Goal: Information Seeking & Learning: Check status

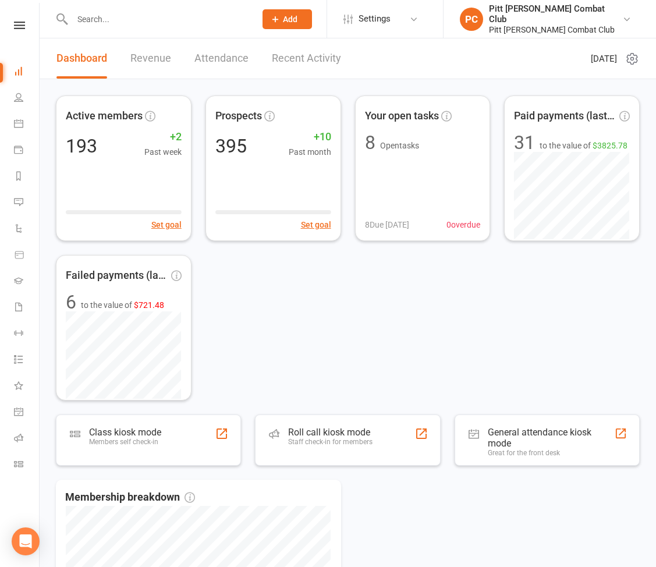
click at [130, 18] on input "text" at bounding box center [158, 19] width 179 height 16
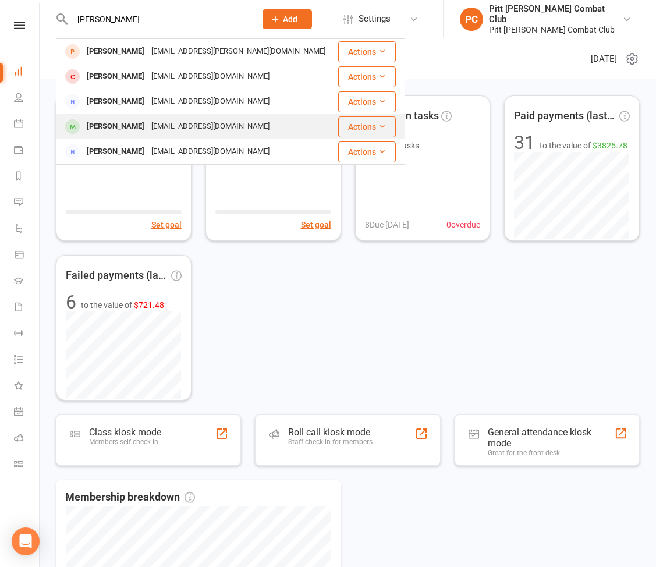
type input "[PERSON_NAME]"
click at [124, 131] on div "[PERSON_NAME]" at bounding box center [115, 126] width 65 height 17
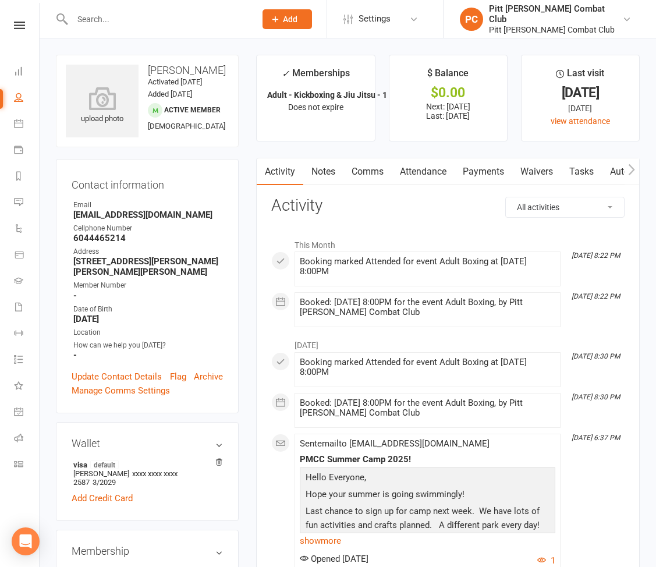
click at [490, 178] on link "Payments" at bounding box center [484, 171] width 58 height 27
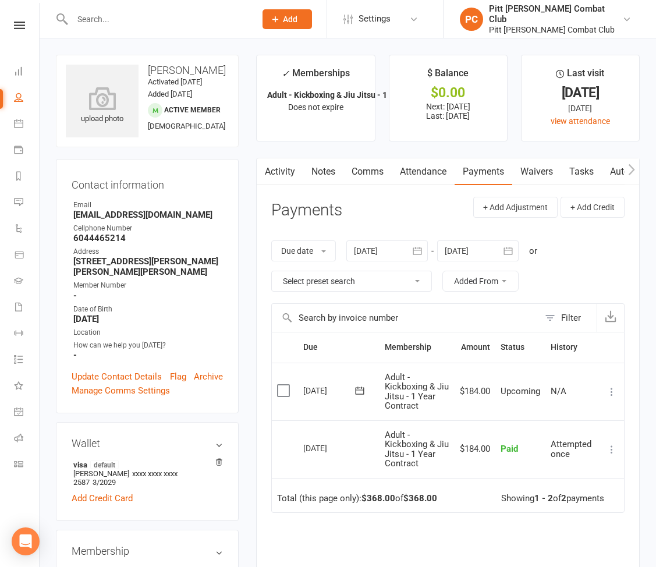
click at [374, 255] on div at bounding box center [388, 251] width 82 height 21
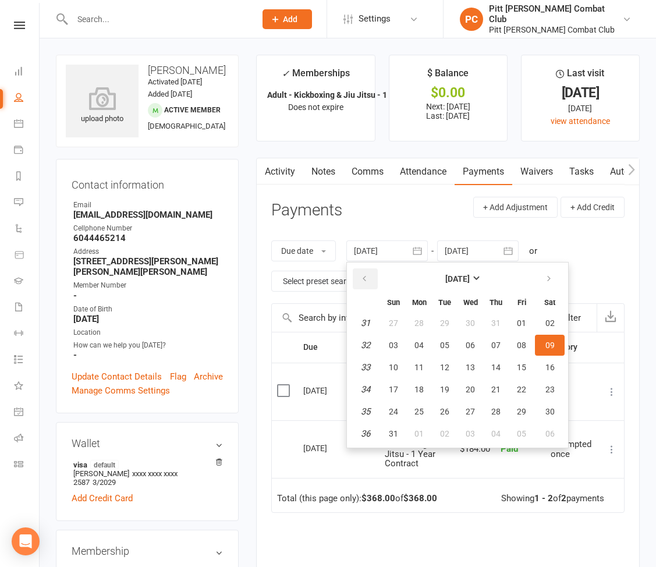
click at [367, 272] on button "button" at bounding box center [365, 279] width 25 height 21
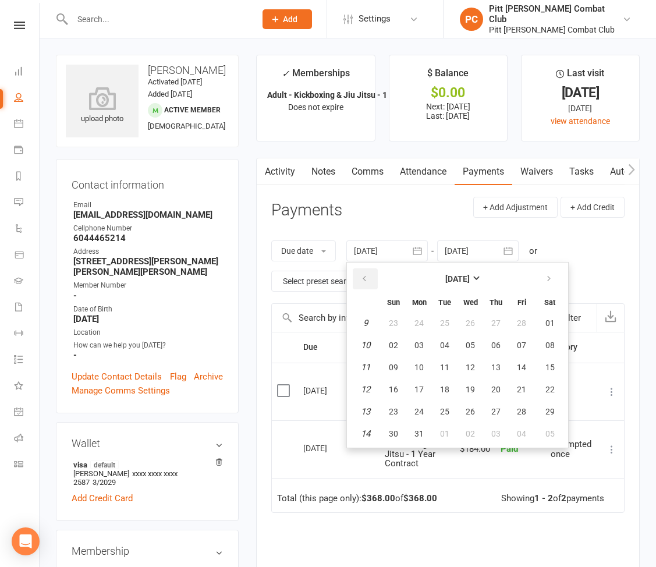
click at [367, 272] on button "button" at bounding box center [365, 279] width 25 height 21
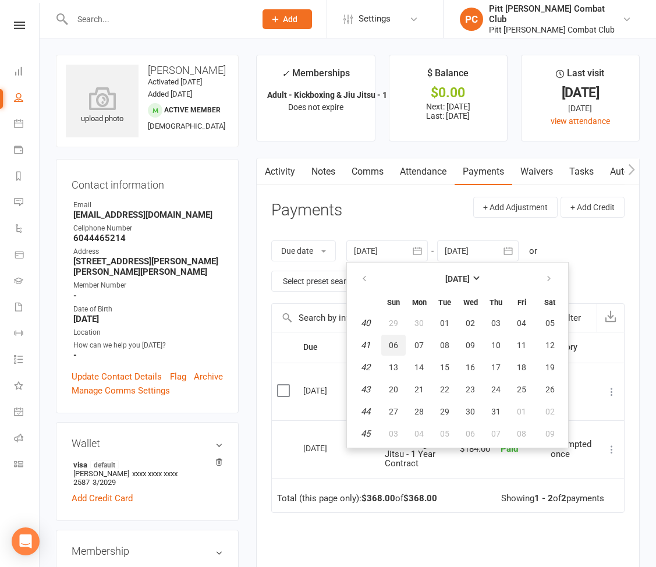
click at [393, 346] on span "06" at bounding box center [393, 345] width 9 height 9
type input "[DATE]"
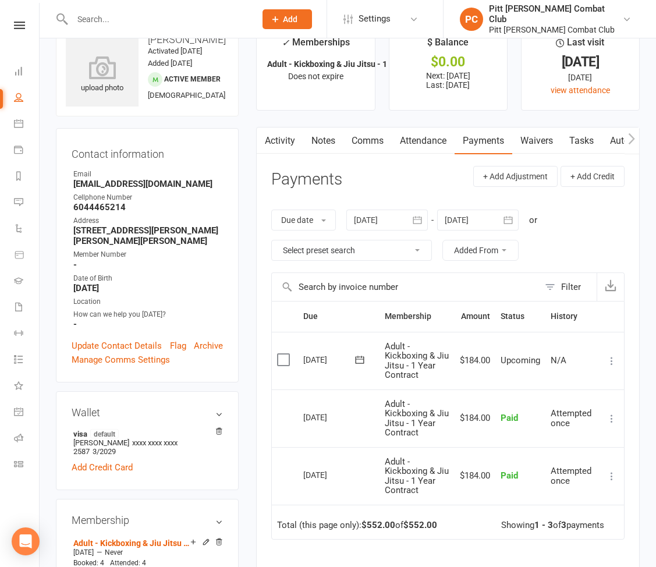
scroll to position [30, 0]
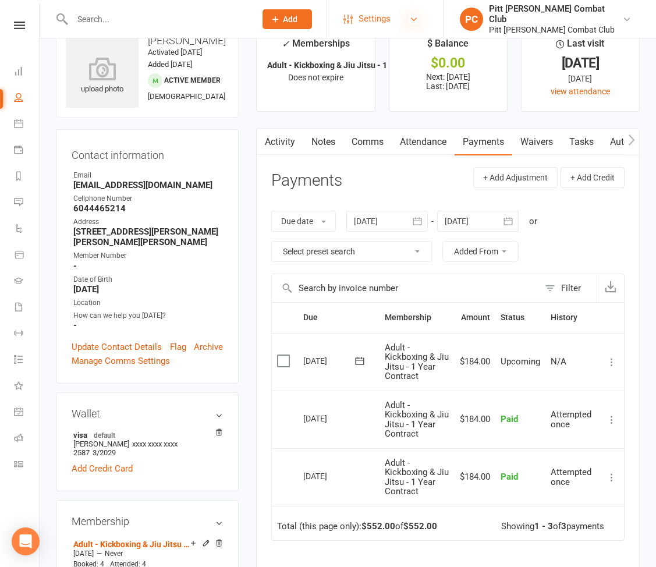
click at [419, 16] on icon at bounding box center [413, 19] width 9 height 9
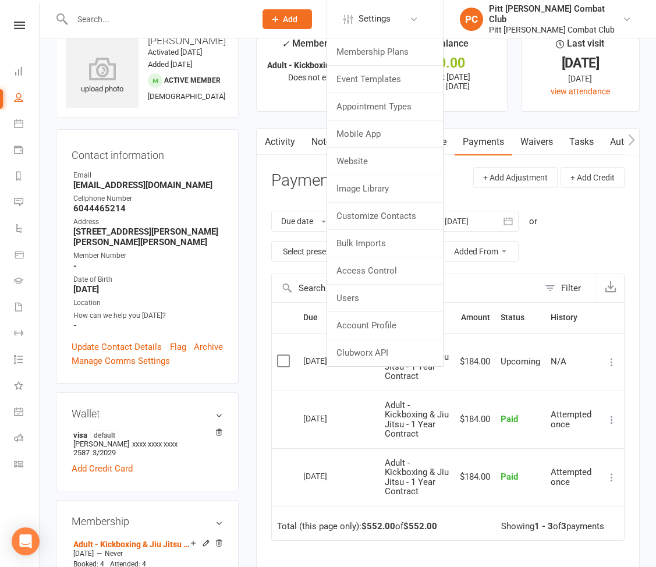
click at [20, 35] on div "Clubworx" at bounding box center [19, 41] width 39 height 38
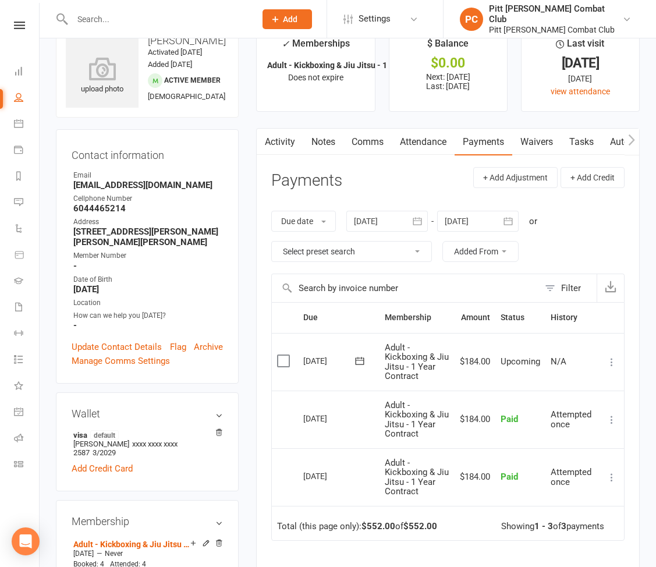
click at [20, 29] on div "Clubworx" at bounding box center [19, 41] width 39 height 38
click at [20, 23] on icon at bounding box center [19, 26] width 11 height 8
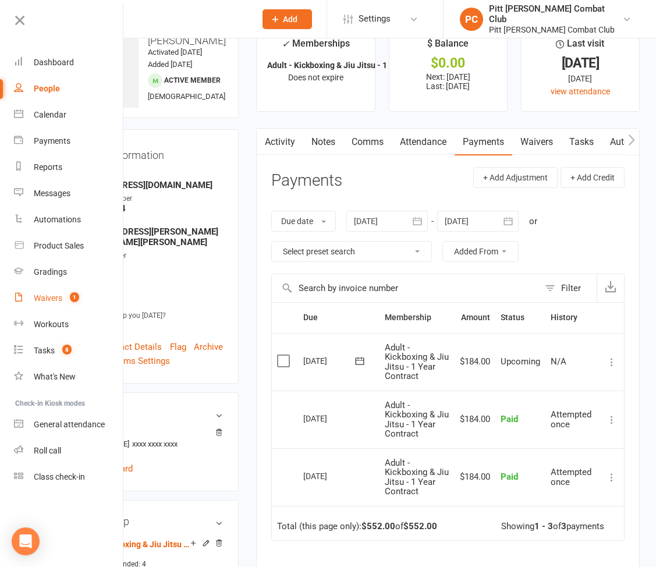
click at [52, 297] on div "Waivers" at bounding box center [48, 298] width 29 height 9
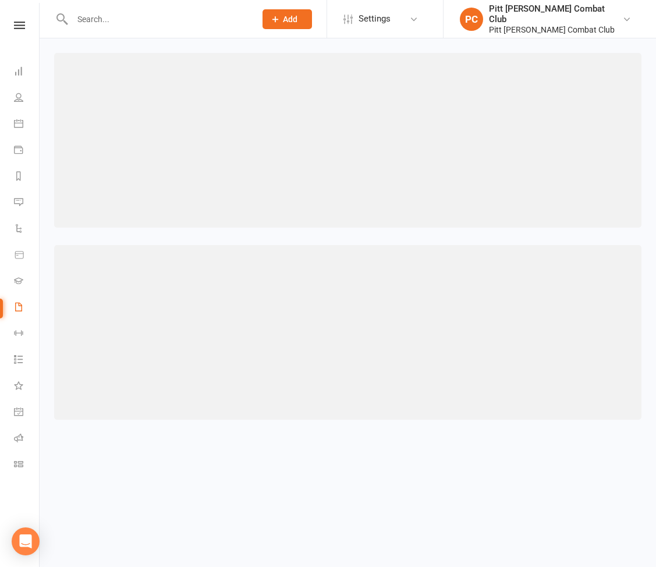
select select "50"
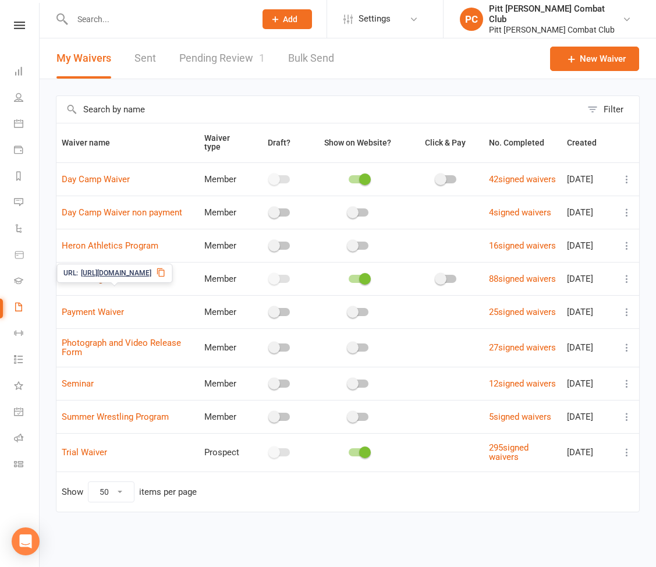
click at [136, 284] on link "Online Registration/ Waiver" at bounding box center [115, 279] width 106 height 10
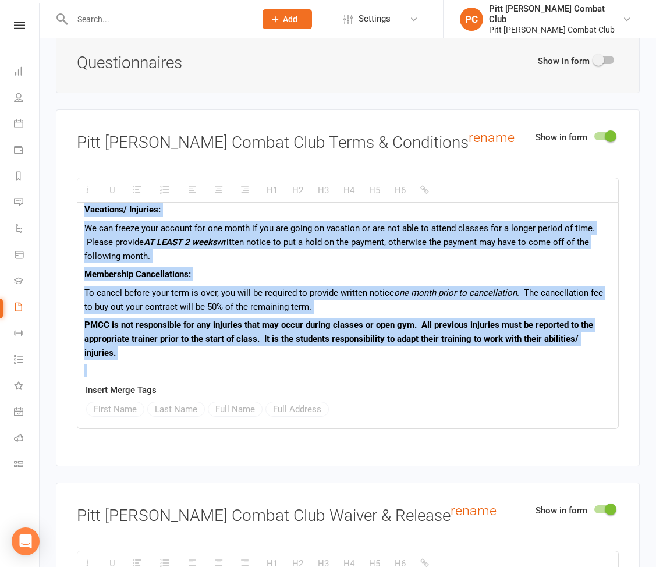
scroll to position [329, 0]
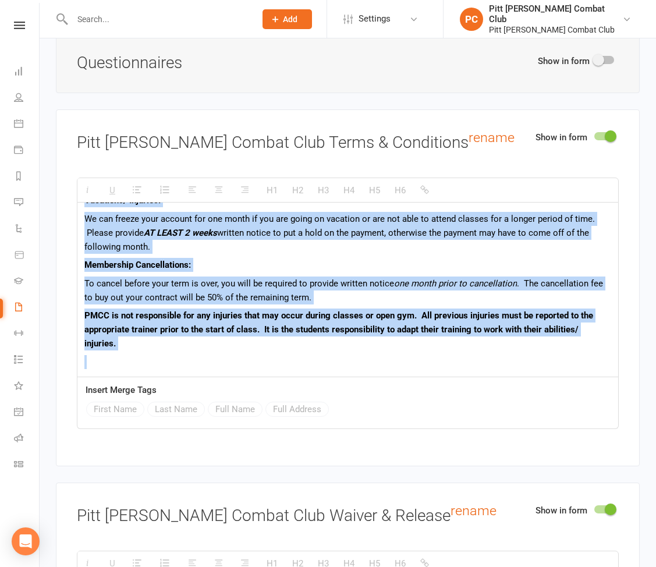
drag, startPoint x: 82, startPoint y: 215, endPoint x: 170, endPoint y: 345, distance: 157.0
click at [170, 345] on div "I, {Full Name}, hereby acknowledge and agree to the following terms and conditi…" at bounding box center [347, 125] width 541 height 503
copy div "L, {Ipsu Dolo}, sitame consectetur adi elits do eiu temporinc utlab etd magnaal…"
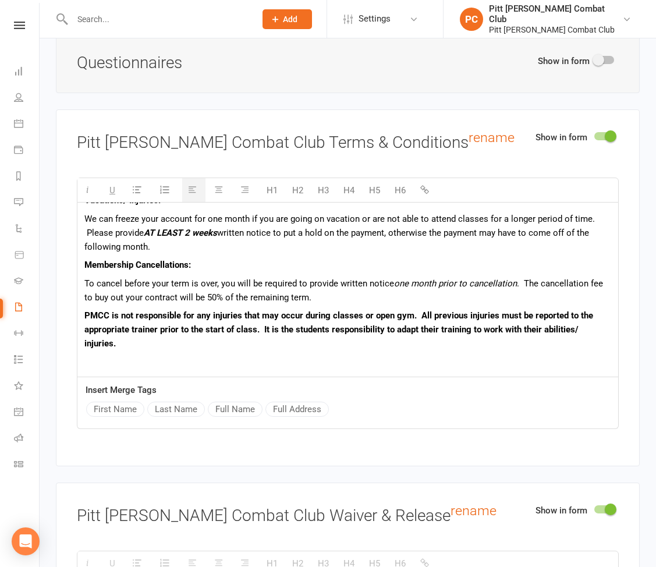
click at [128, 26] on input "text" at bounding box center [158, 19] width 179 height 16
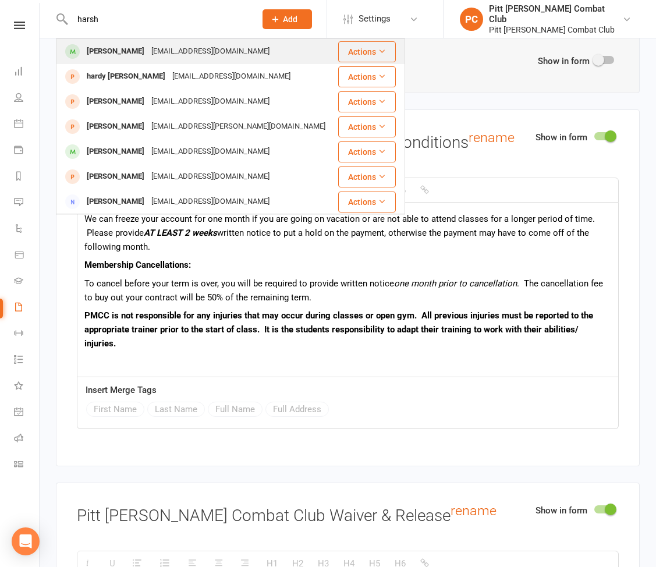
type input "harsh"
click at [126, 52] on div "[PERSON_NAME]" at bounding box center [115, 51] width 65 height 17
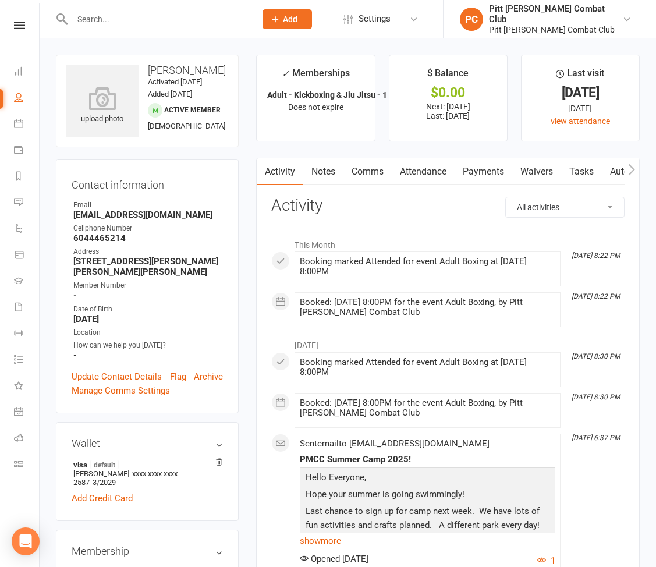
click at [484, 175] on link "Payments" at bounding box center [484, 171] width 58 height 27
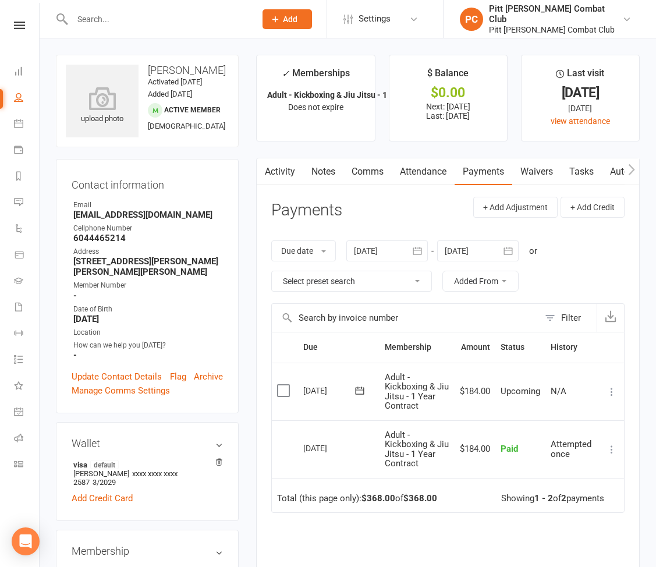
click at [402, 256] on div at bounding box center [388, 251] width 82 height 21
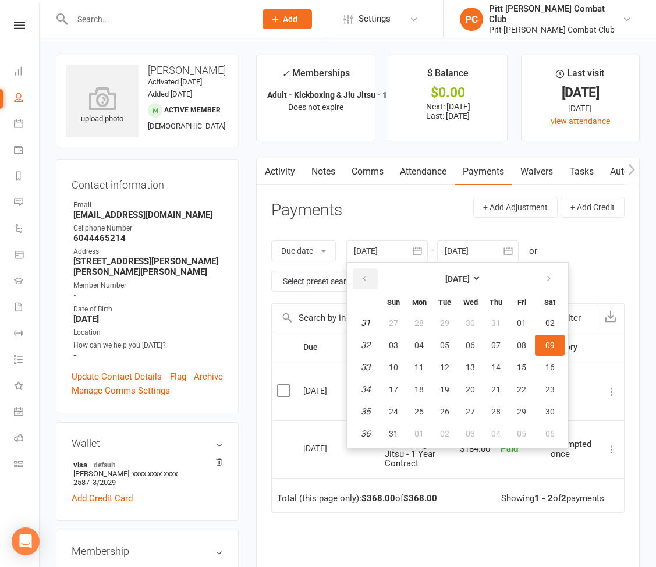
click at [376, 278] on button "button" at bounding box center [365, 279] width 25 height 21
click at [393, 326] on span "01" at bounding box center [393, 323] width 9 height 9
type input "[DATE]"
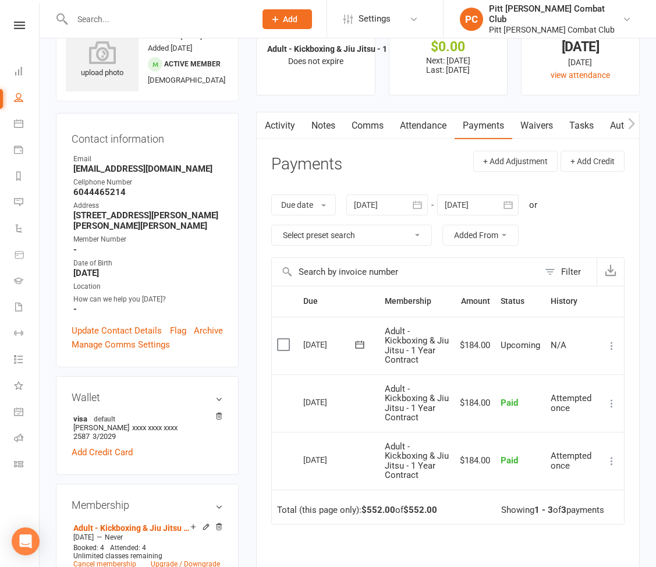
scroll to position [3, 0]
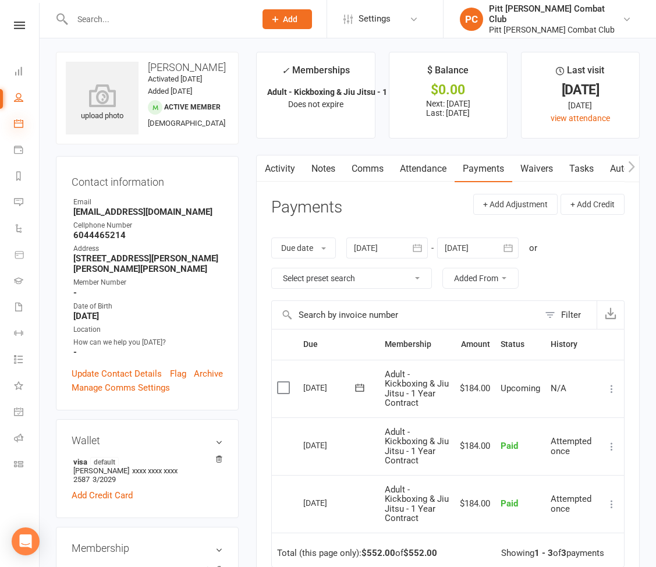
click at [20, 126] on icon at bounding box center [18, 123] width 9 height 9
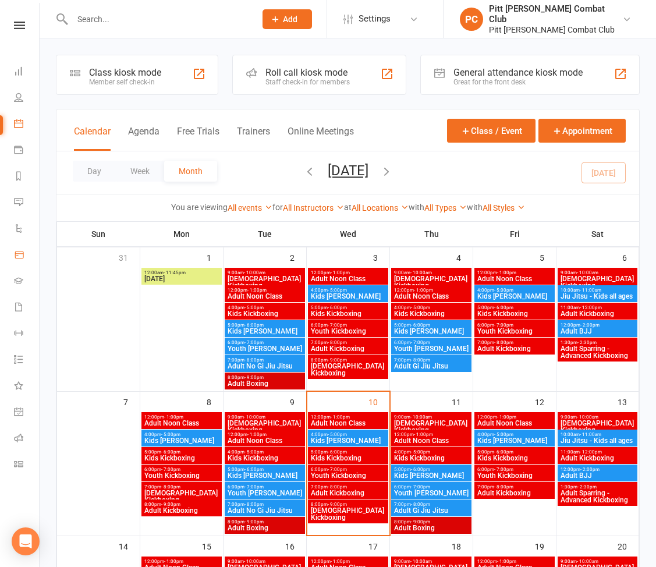
click at [23, 255] on icon at bounding box center [19, 255] width 8 height 7
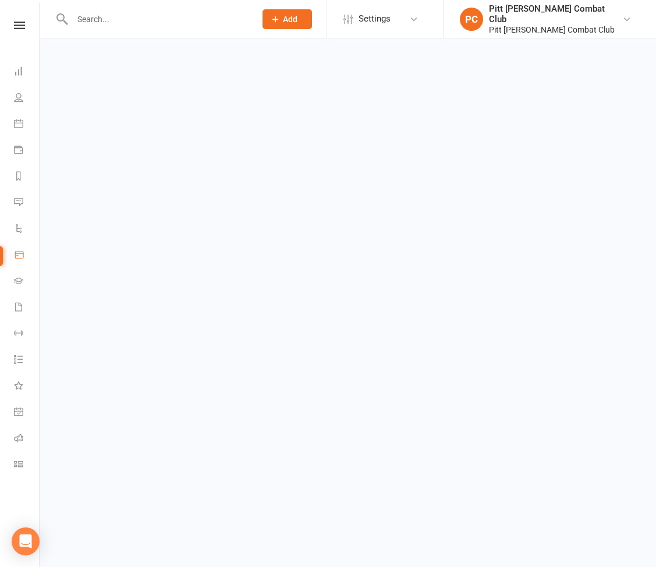
select select "100"
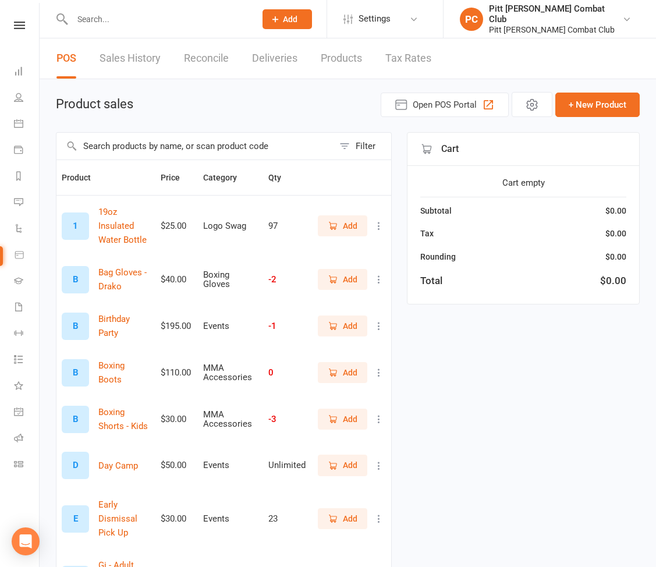
click at [120, 150] on input "text" at bounding box center [195, 146] width 277 height 27
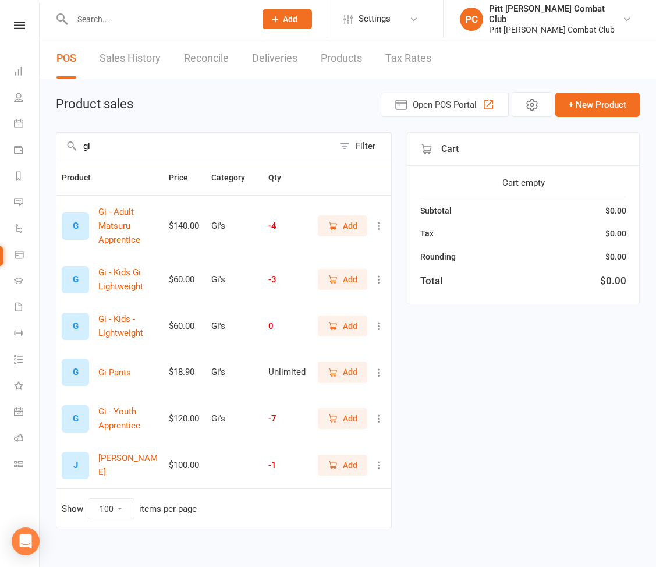
type input "gi"
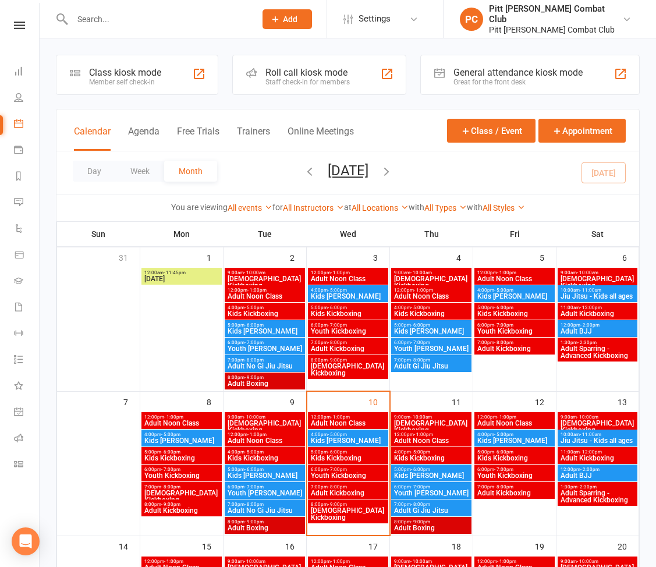
click at [105, 32] on div at bounding box center [152, 19] width 192 height 38
click at [105, 25] on input "text" at bounding box center [158, 19] width 179 height 16
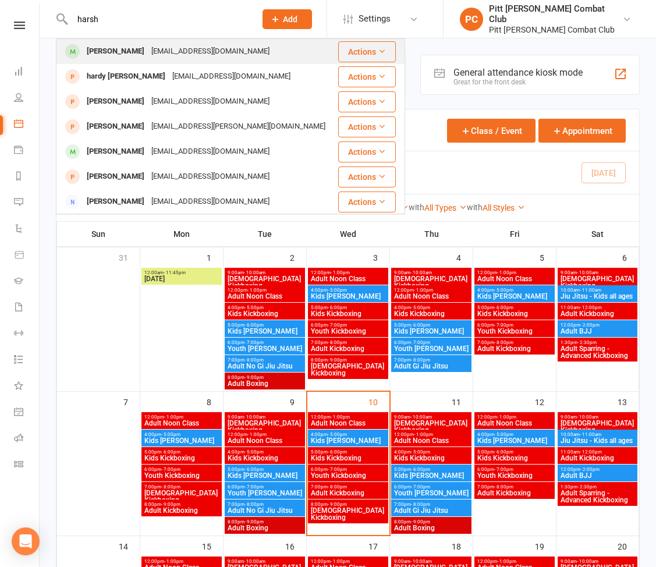
type input "harsh"
click at [124, 46] on div "[PERSON_NAME]" at bounding box center [115, 51] width 65 height 17
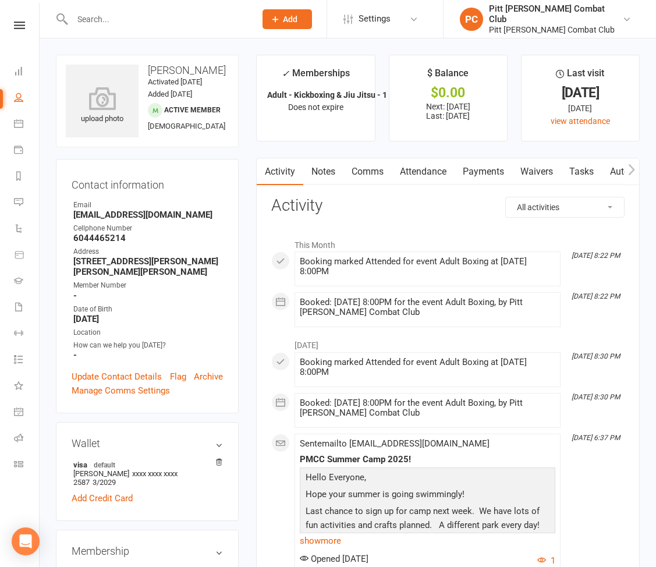
click at [471, 172] on link "Payments" at bounding box center [484, 171] width 58 height 27
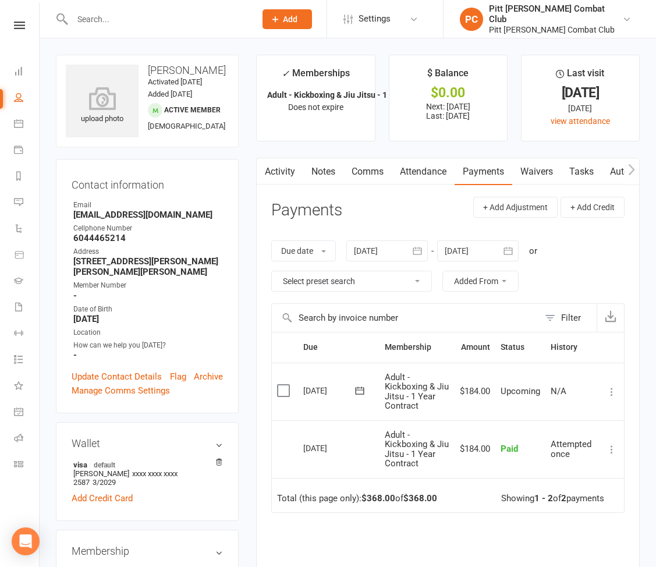
click at [189, 14] on input "text" at bounding box center [158, 19] width 179 height 16
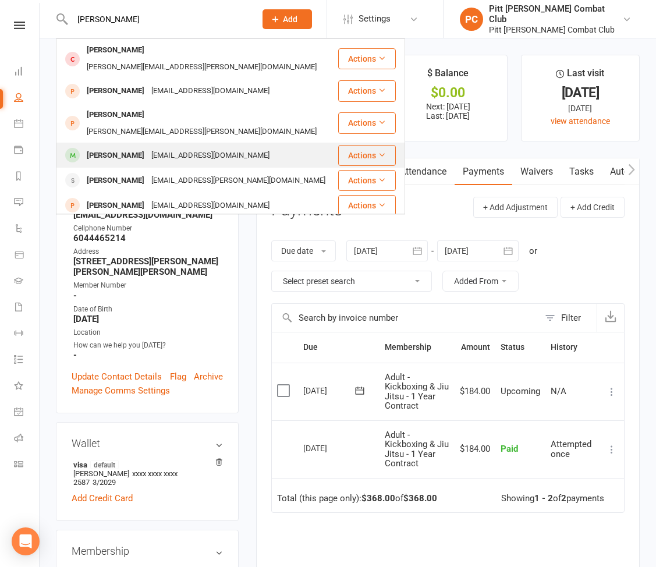
type input "[PERSON_NAME]"
click at [175, 147] on div "[EMAIL_ADDRESS][DOMAIN_NAME]" at bounding box center [210, 155] width 125 height 17
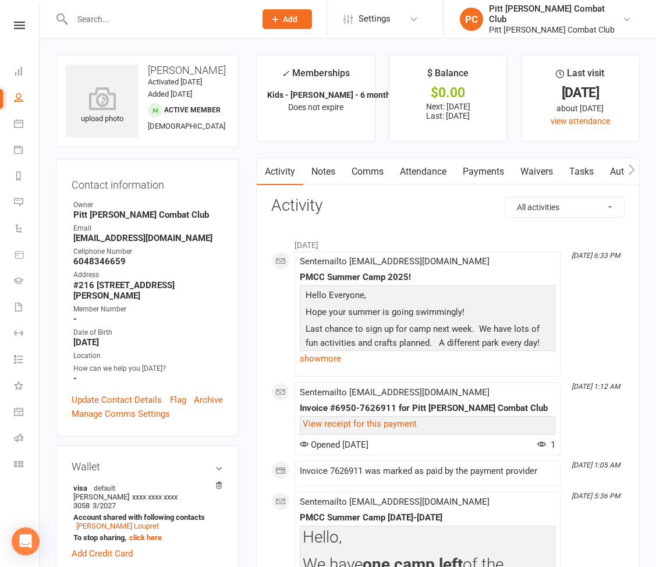
click at [483, 172] on link "Payments" at bounding box center [484, 171] width 58 height 27
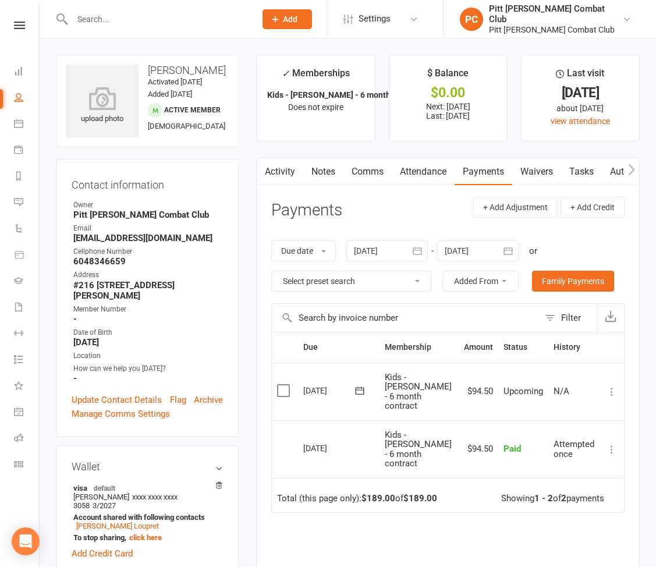
click at [381, 249] on div at bounding box center [388, 251] width 82 height 21
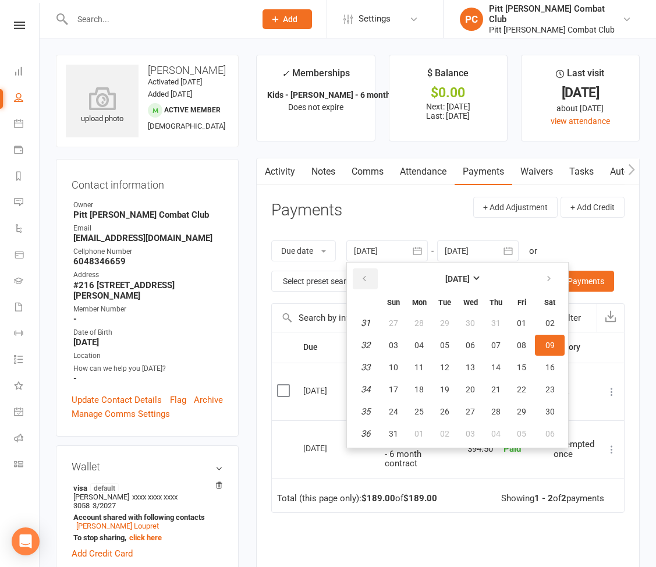
click at [365, 274] on button "button" at bounding box center [365, 279] width 25 height 21
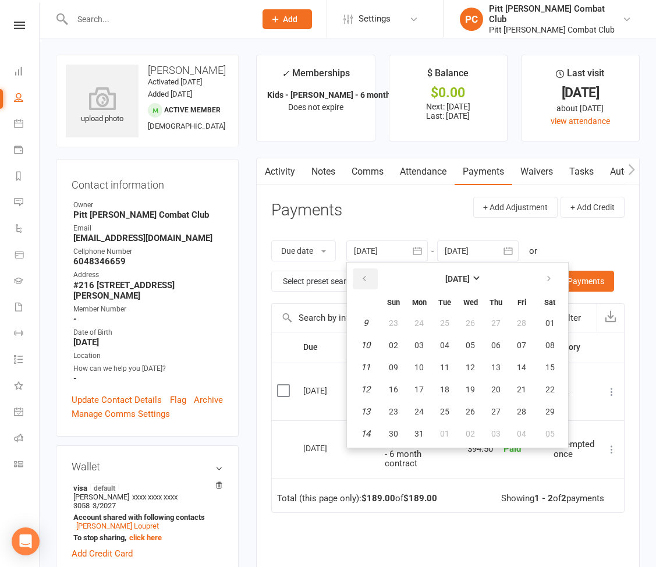
click at [365, 274] on button "button" at bounding box center [365, 279] width 25 height 21
click at [394, 326] on span "01" at bounding box center [393, 323] width 9 height 9
type input "[DATE]"
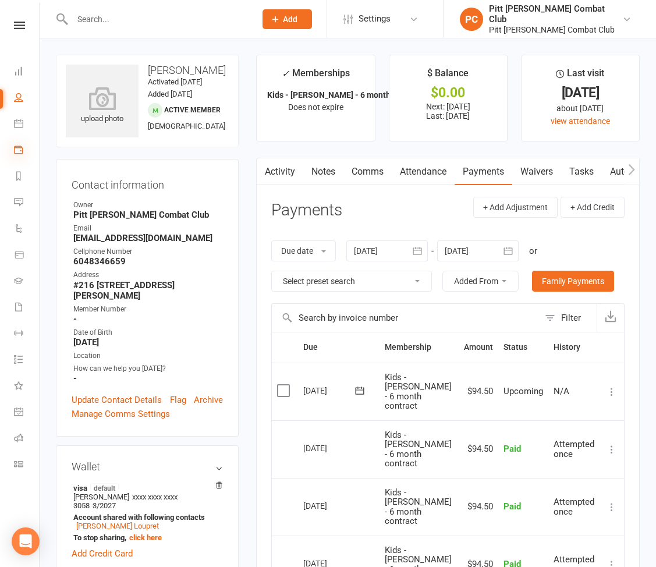
click at [18, 147] on icon at bounding box center [18, 149] width 9 height 9
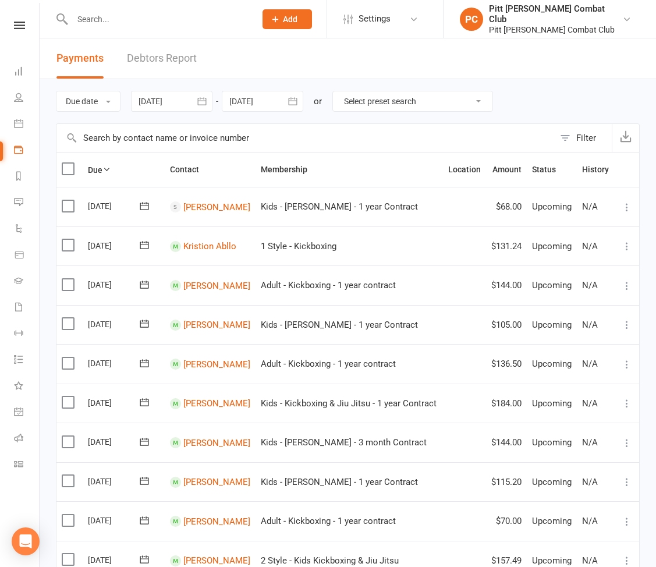
click at [153, 100] on div at bounding box center [172, 101] width 82 height 21
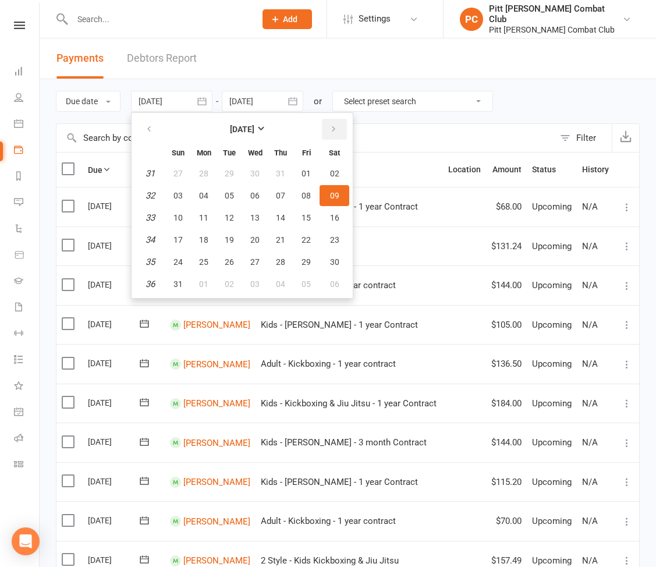
click at [335, 132] on icon "button" at bounding box center [334, 129] width 8 height 9
click at [309, 172] on span "05" at bounding box center [306, 173] width 9 height 9
type input "[DATE]"
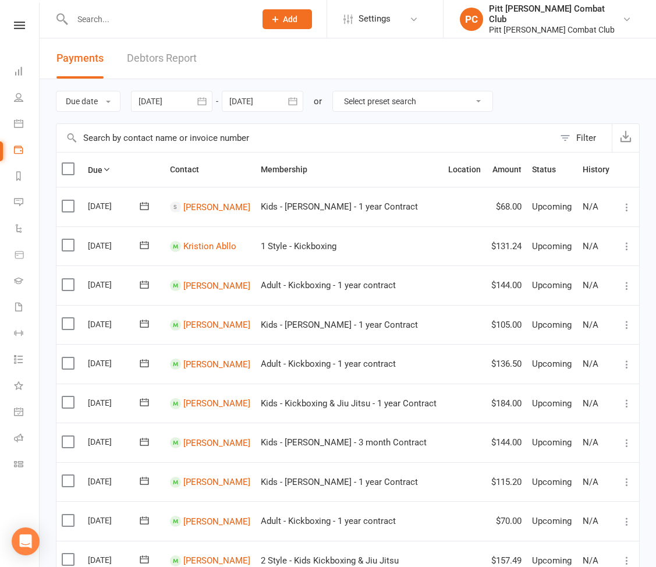
click at [278, 105] on div at bounding box center [263, 101] width 82 height 21
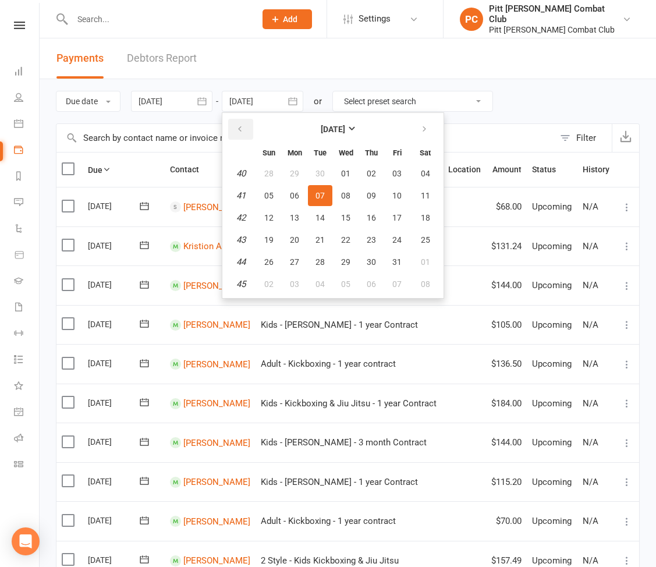
click at [238, 129] on icon "button" at bounding box center [240, 129] width 8 height 9
click at [298, 199] on span "08" at bounding box center [294, 195] width 9 height 9
type input "[DATE]"
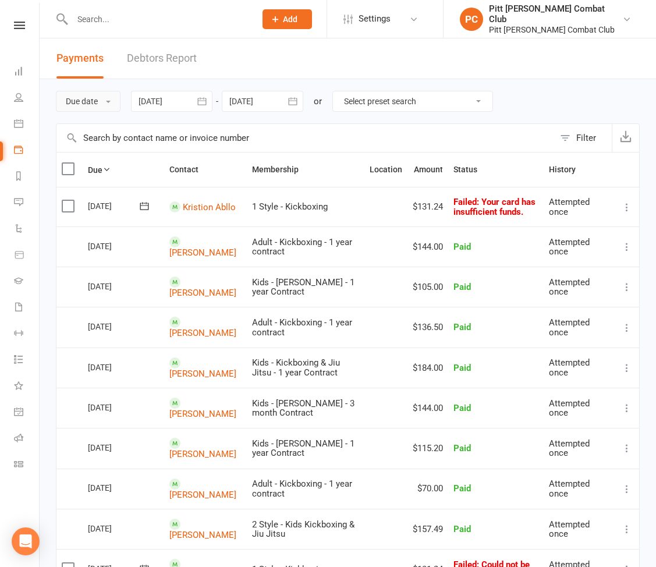
click at [100, 99] on button "Due date" at bounding box center [88, 101] width 65 height 21
click at [105, 150] on link "Date paid" at bounding box center [114, 150] width 115 height 23
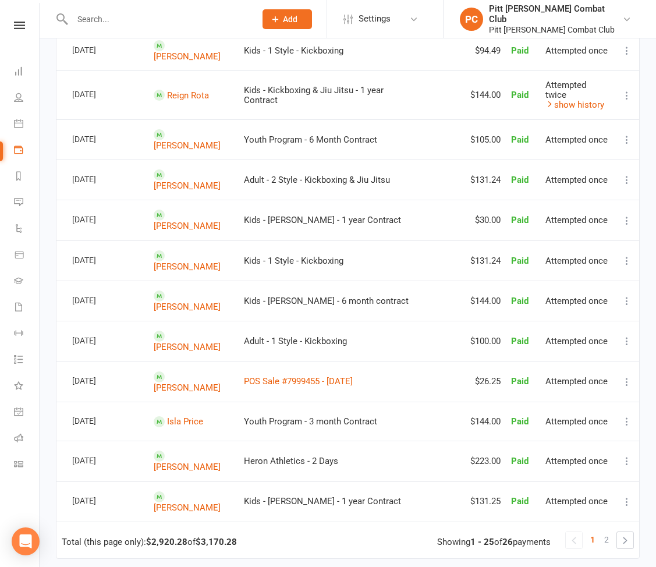
scroll to position [806, 0]
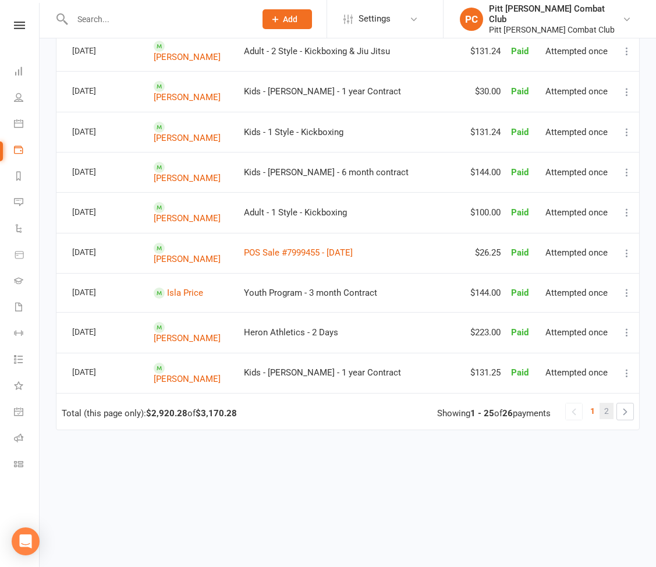
click at [609, 403] on link "2" at bounding box center [607, 411] width 14 height 16
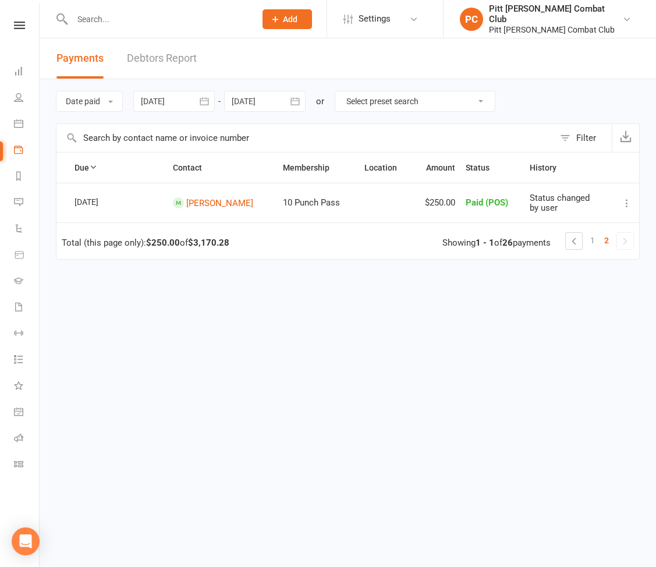
scroll to position [0, 0]
click at [179, 102] on div at bounding box center [174, 101] width 82 height 21
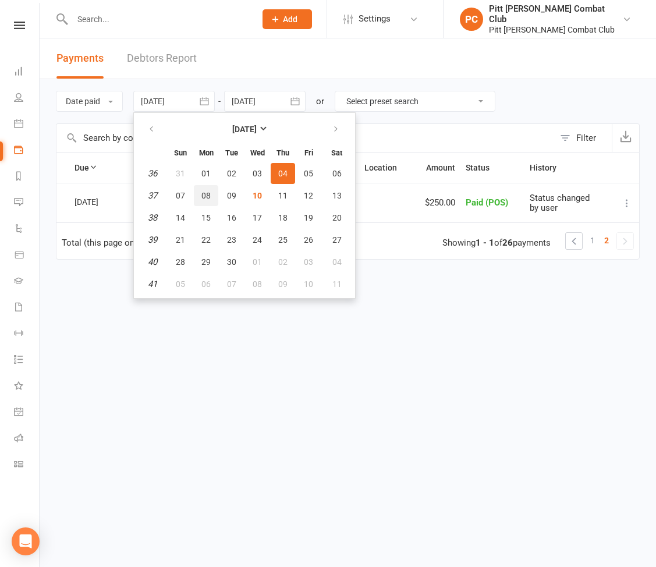
click at [213, 195] on button "08" at bounding box center [206, 195] width 24 height 21
type input "[DATE]"
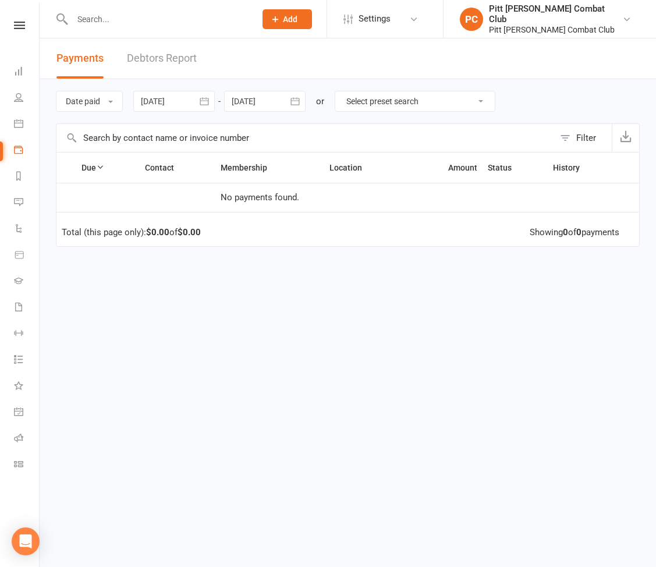
click at [295, 100] on icon "button" at bounding box center [295, 102] width 12 height 12
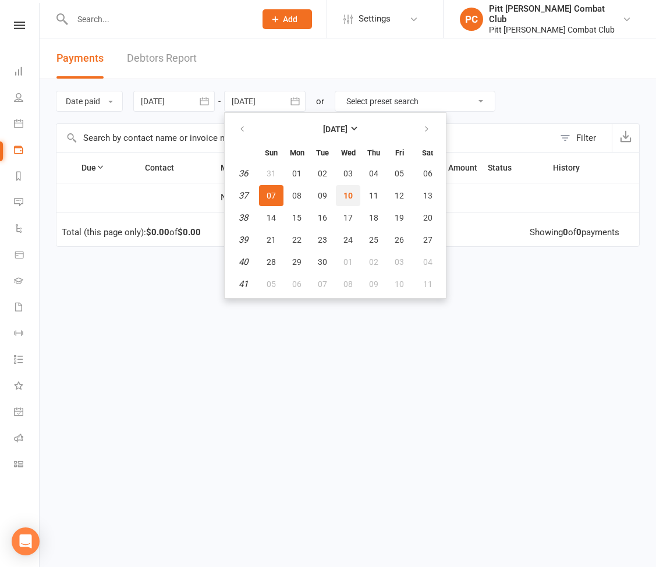
click at [348, 193] on span "10" at bounding box center [348, 195] width 9 height 9
type input "[DATE]"
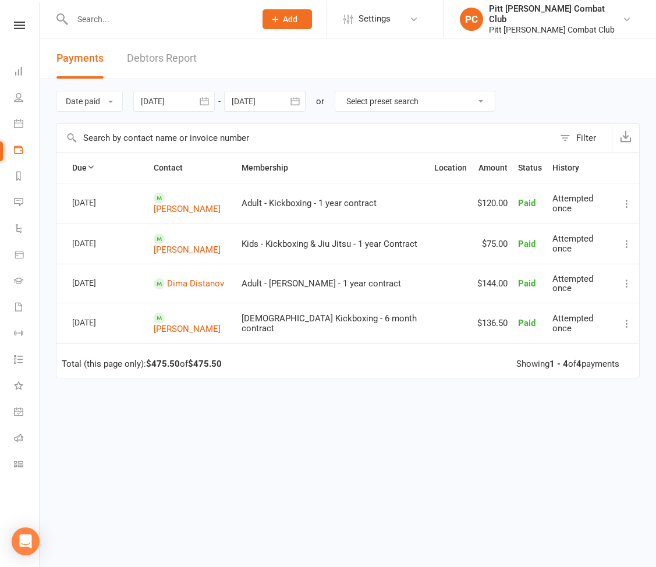
click at [86, 58] on span "Payments" at bounding box center [80, 58] width 47 height 12
click at [149, 58] on link "Debtors Report" at bounding box center [162, 58] width 70 height 40
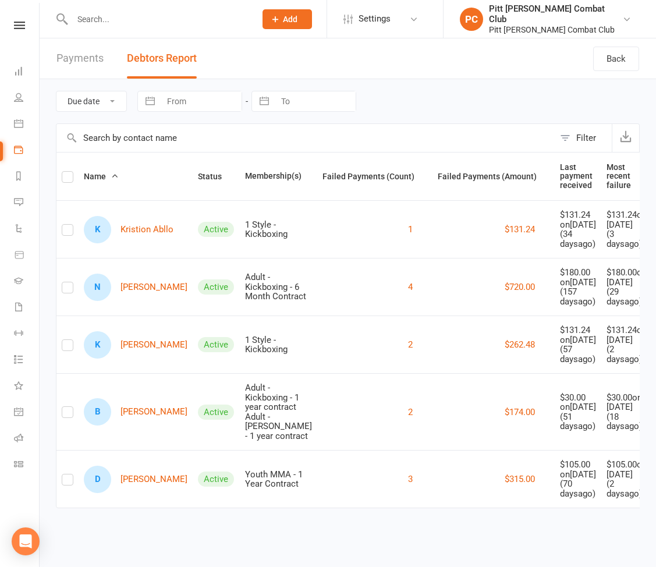
click at [87, 57] on link "Payments" at bounding box center [80, 58] width 47 height 40
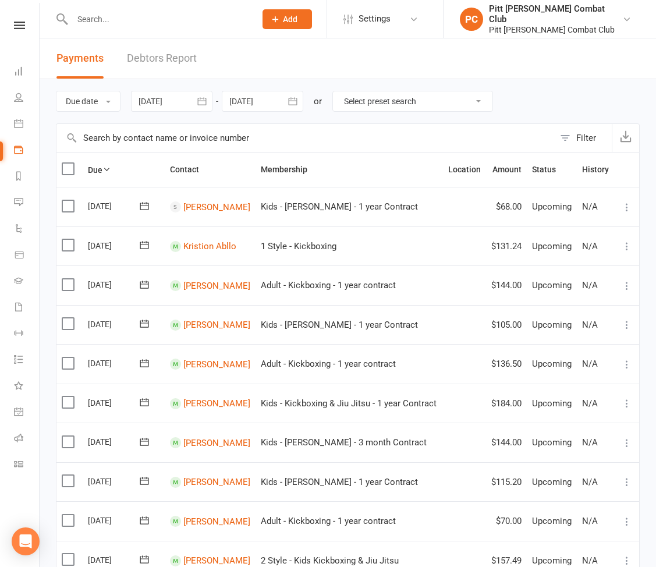
click at [358, 103] on select "Select preset search All failures All skipped payments All pending payments Suc…" at bounding box center [413, 101] width 160 height 20
select select "1"
click at [335, 91] on select "Select preset search All failures All skipped payments All pending payments Suc…" at bounding box center [413, 101] width 160 height 20
type input "[DATE]"
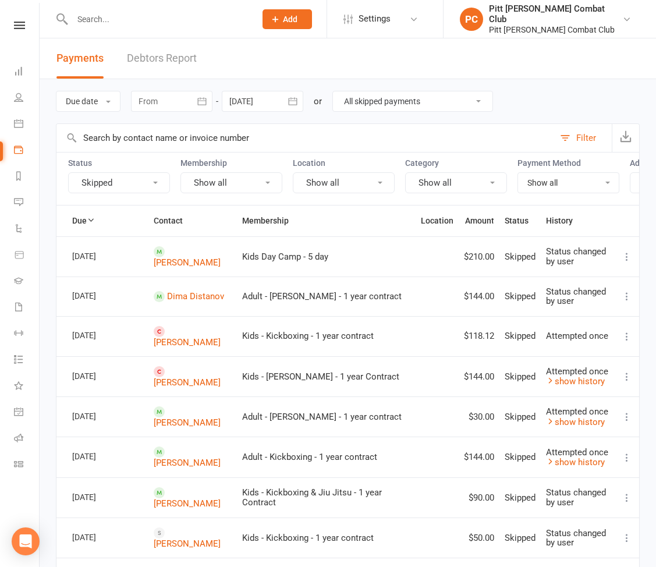
click at [362, 104] on select "All failures All skipped payments All pending payments Successful payments (las…" at bounding box center [413, 101] width 160 height 20
click at [100, 96] on button "Due date" at bounding box center [88, 101] width 65 height 21
click at [147, 56] on link "Debtors Report" at bounding box center [162, 58] width 70 height 40
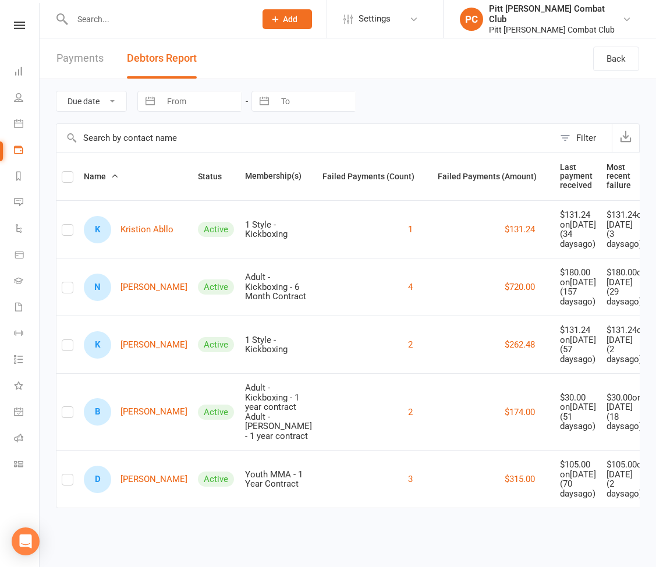
click at [87, 104] on select "Due date Date failed" at bounding box center [92, 101] width 70 height 20
click at [57, 91] on select "Due date Date failed" at bounding box center [92, 101] width 70 height 20
click at [88, 55] on link "Payments" at bounding box center [80, 58] width 47 height 40
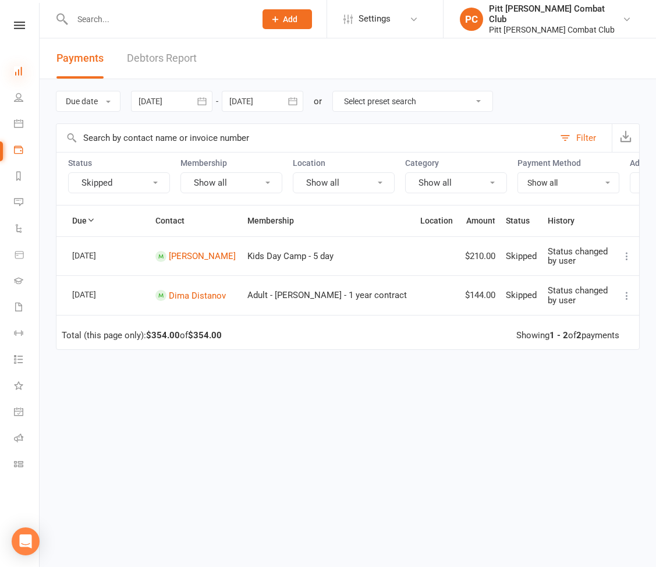
click at [20, 68] on icon at bounding box center [18, 70] width 9 height 9
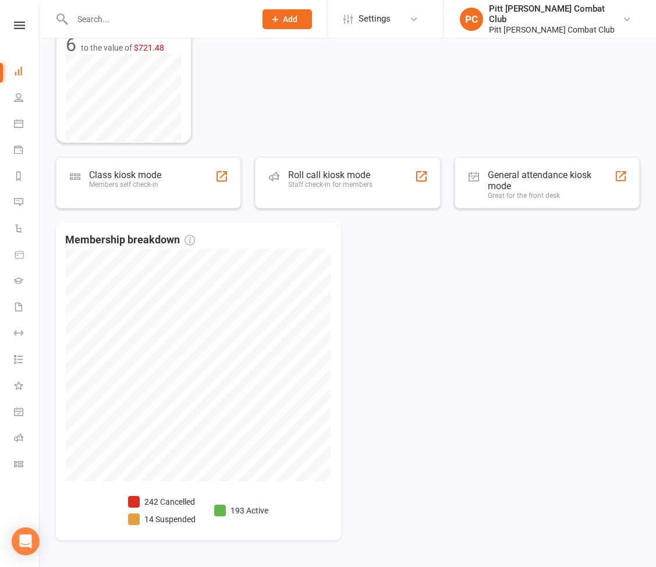
scroll to position [291, 0]
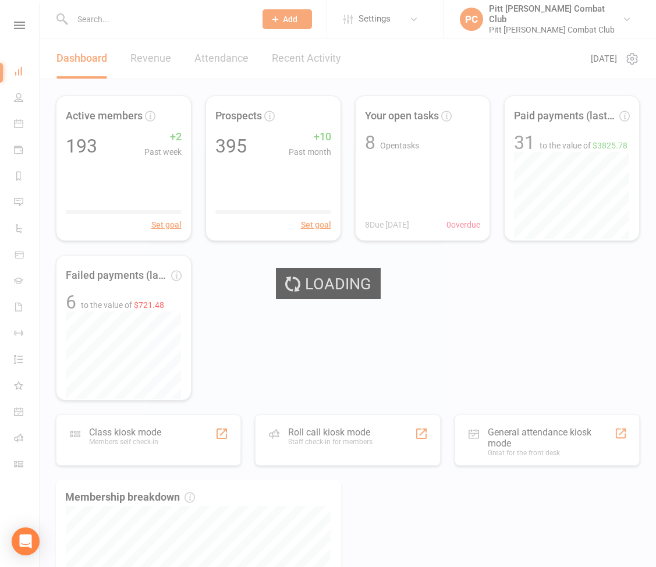
select select "100"
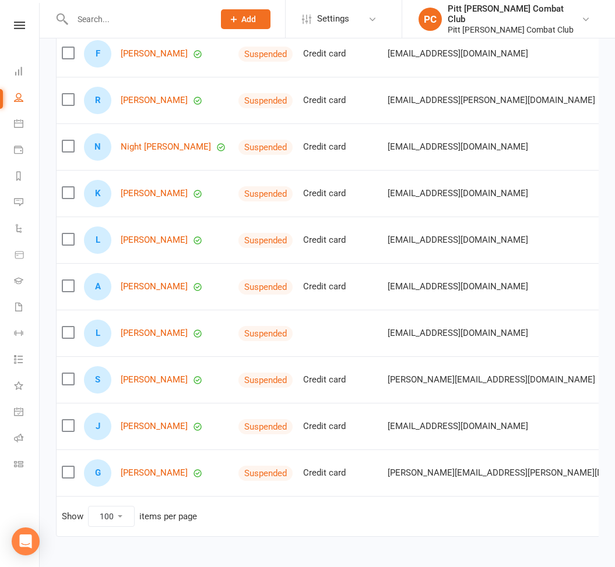
scroll to position [364, 0]
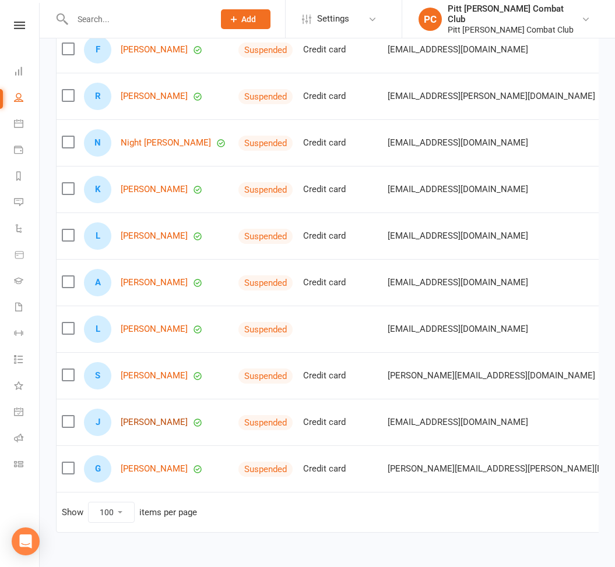
click at [159, 425] on link "[PERSON_NAME]" at bounding box center [154, 423] width 67 height 10
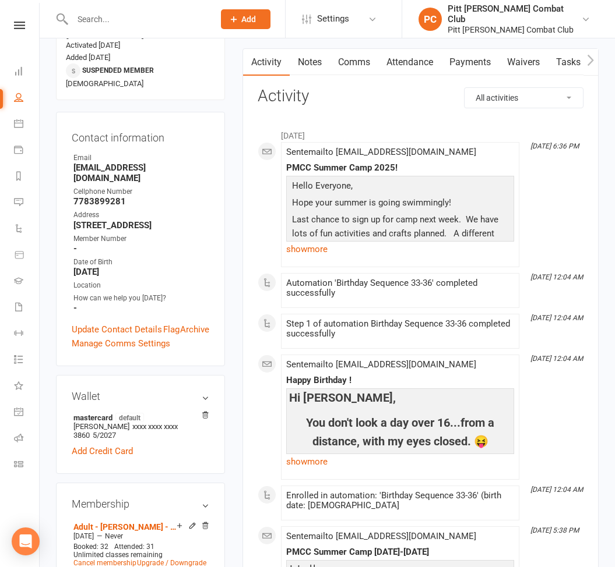
scroll to position [111, 0]
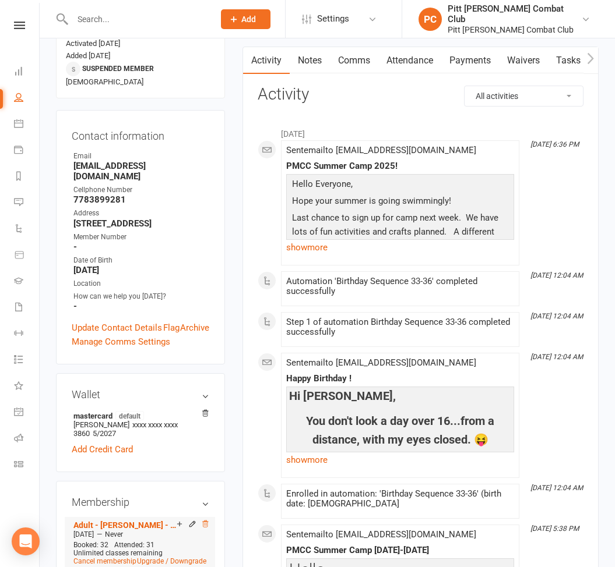
click at [206, 520] on icon at bounding box center [205, 524] width 8 height 8
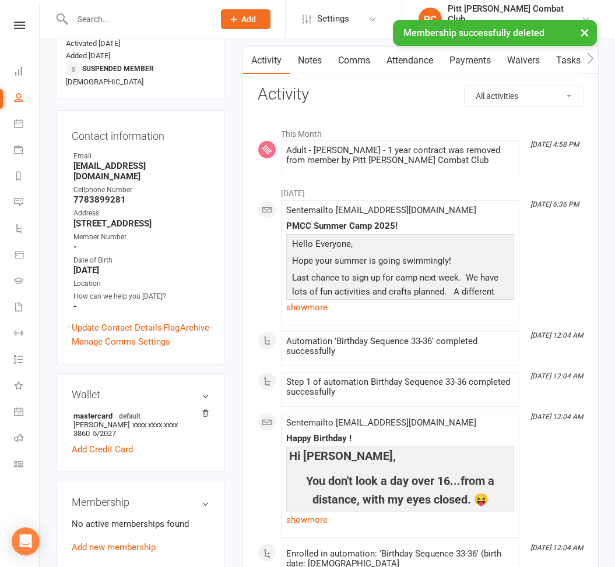
scroll to position [0, 0]
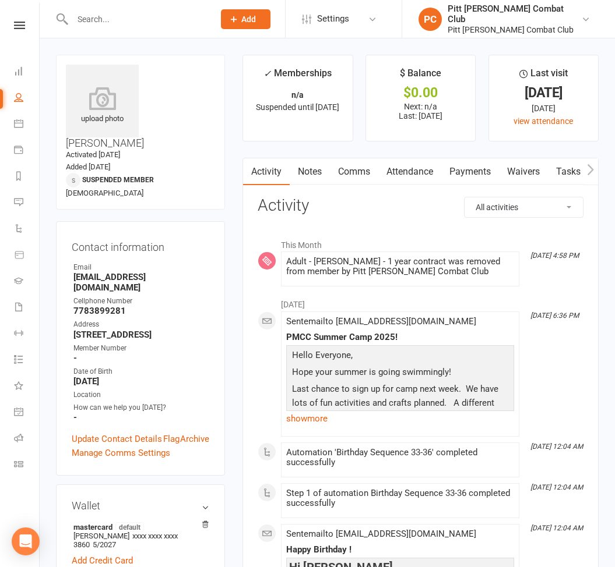
click at [17, 102] on link "People" at bounding box center [27, 99] width 26 height 26
select select "100"
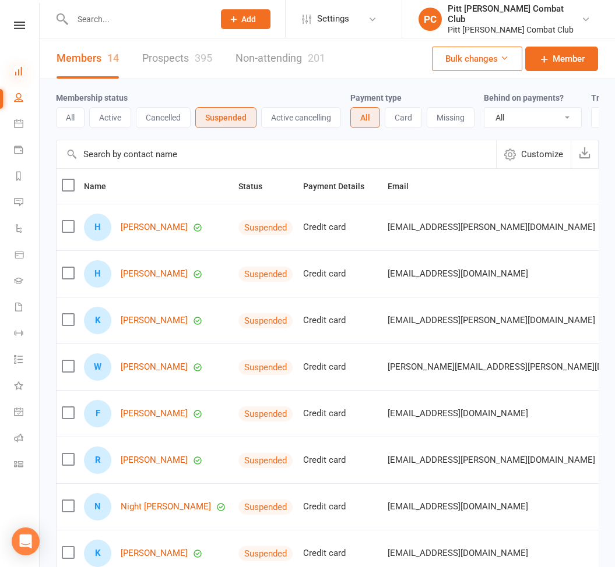
click at [17, 69] on icon at bounding box center [18, 70] width 9 height 9
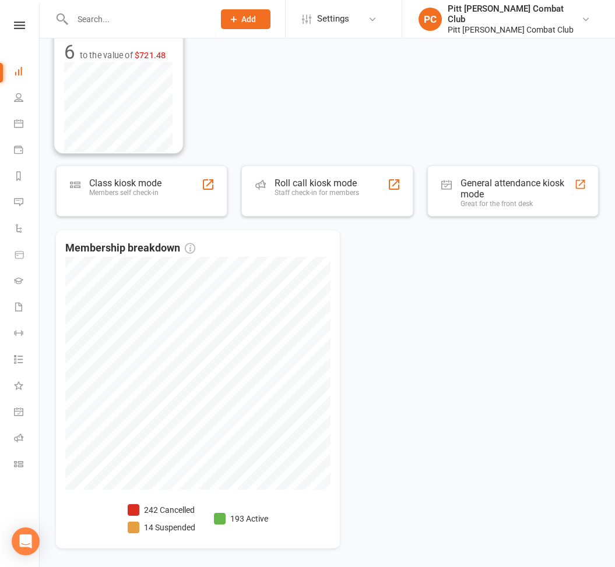
scroll to position [291, 0]
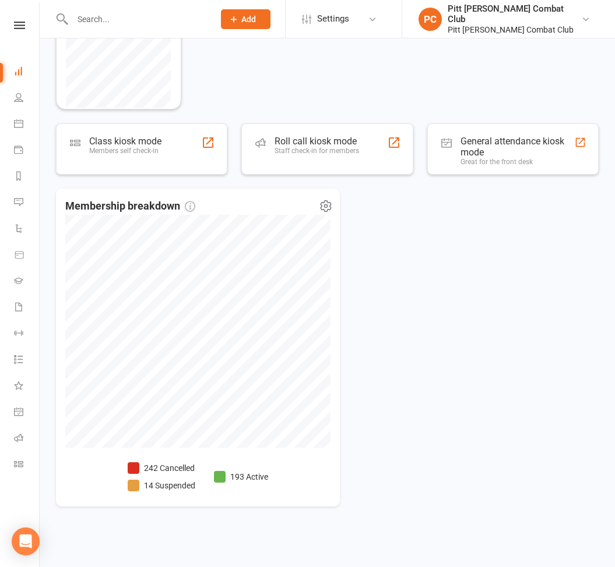
select select "100"
